Goal: Transaction & Acquisition: Book appointment/travel/reservation

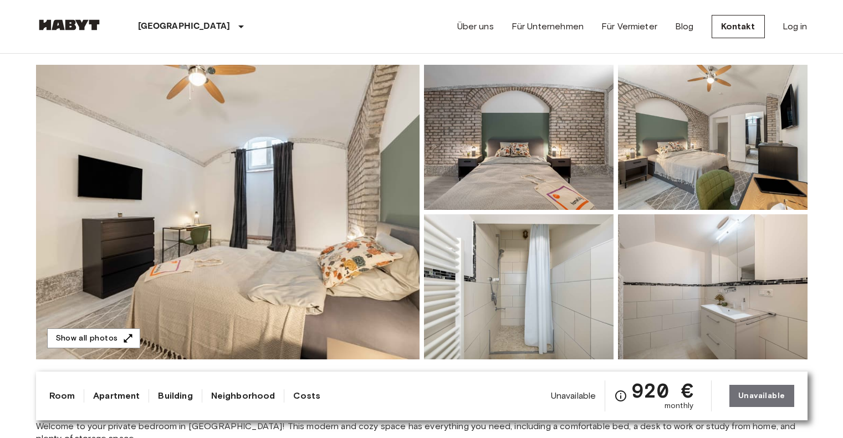
scroll to position [84, 0]
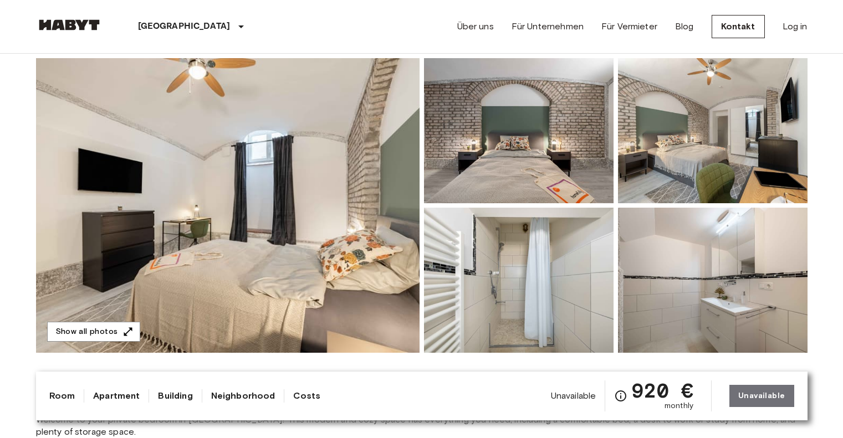
click at [561, 185] on img at bounding box center [519, 130] width 190 height 145
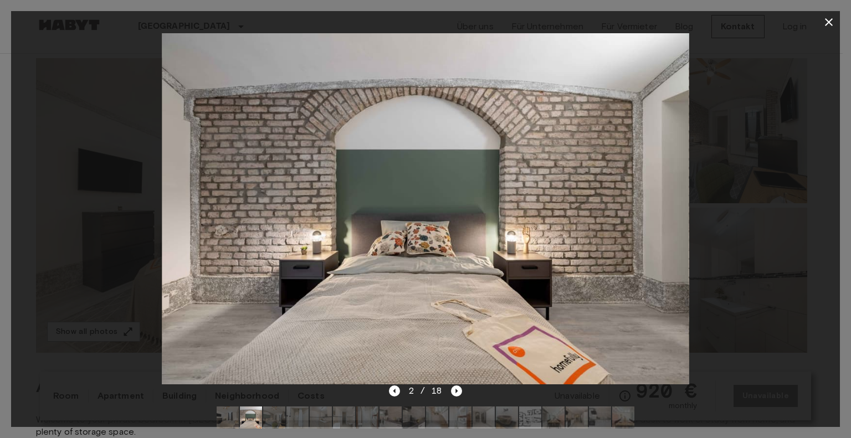
click at [721, 191] on div at bounding box center [425, 208] width 829 height 351
click at [657, 204] on img at bounding box center [426, 208] width 528 height 351
click at [824, 24] on icon "button" at bounding box center [829, 22] width 13 height 13
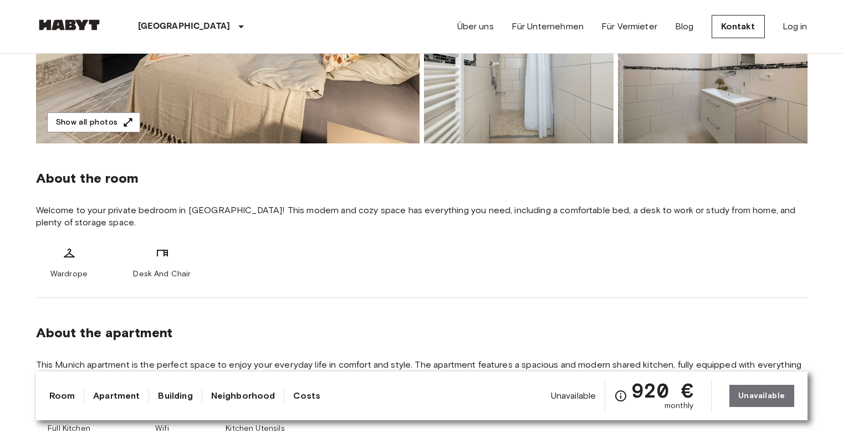
scroll to position [294, 0]
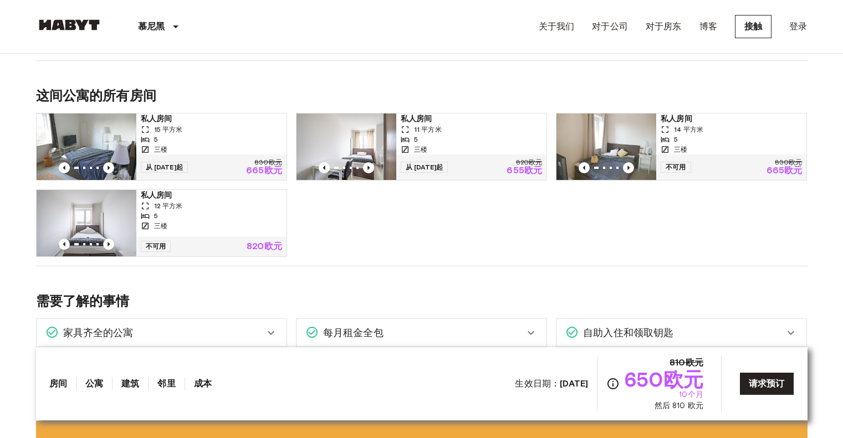
scroll to position [543, 0]
